Goal: Navigation & Orientation: Find specific page/section

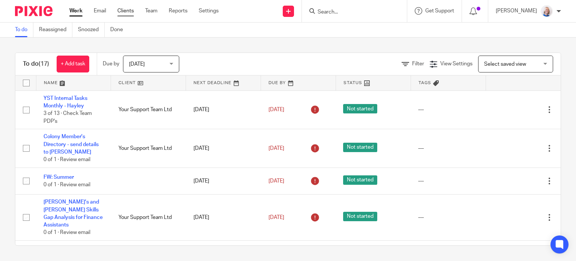
click at [124, 10] on link "Clients" at bounding box center [125, 10] width 16 height 7
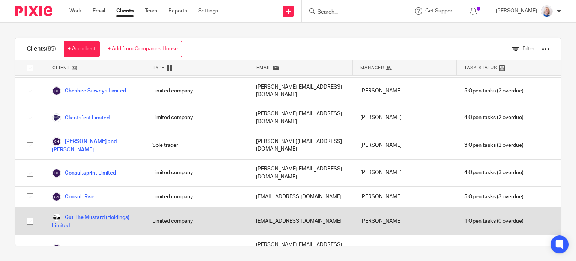
scroll to position [337, 0]
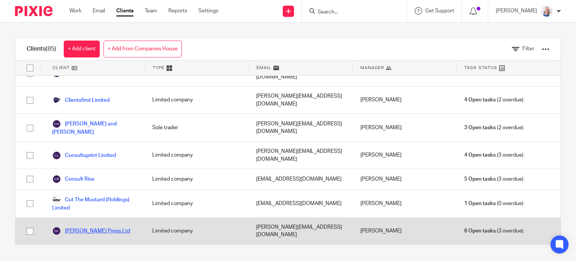
click at [100, 226] on link "[PERSON_NAME] Press Ltd" at bounding box center [91, 230] width 78 height 9
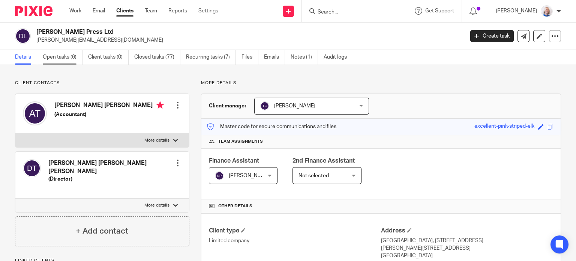
click at [62, 58] on link "Open tasks (6)" at bounding box center [63, 57] width 40 height 15
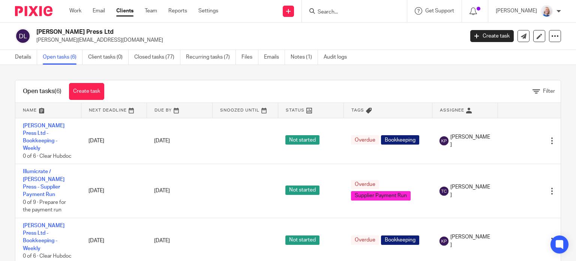
click at [124, 12] on link "Clients" at bounding box center [124, 10] width 17 height 7
